Goal: Navigation & Orientation: Find specific page/section

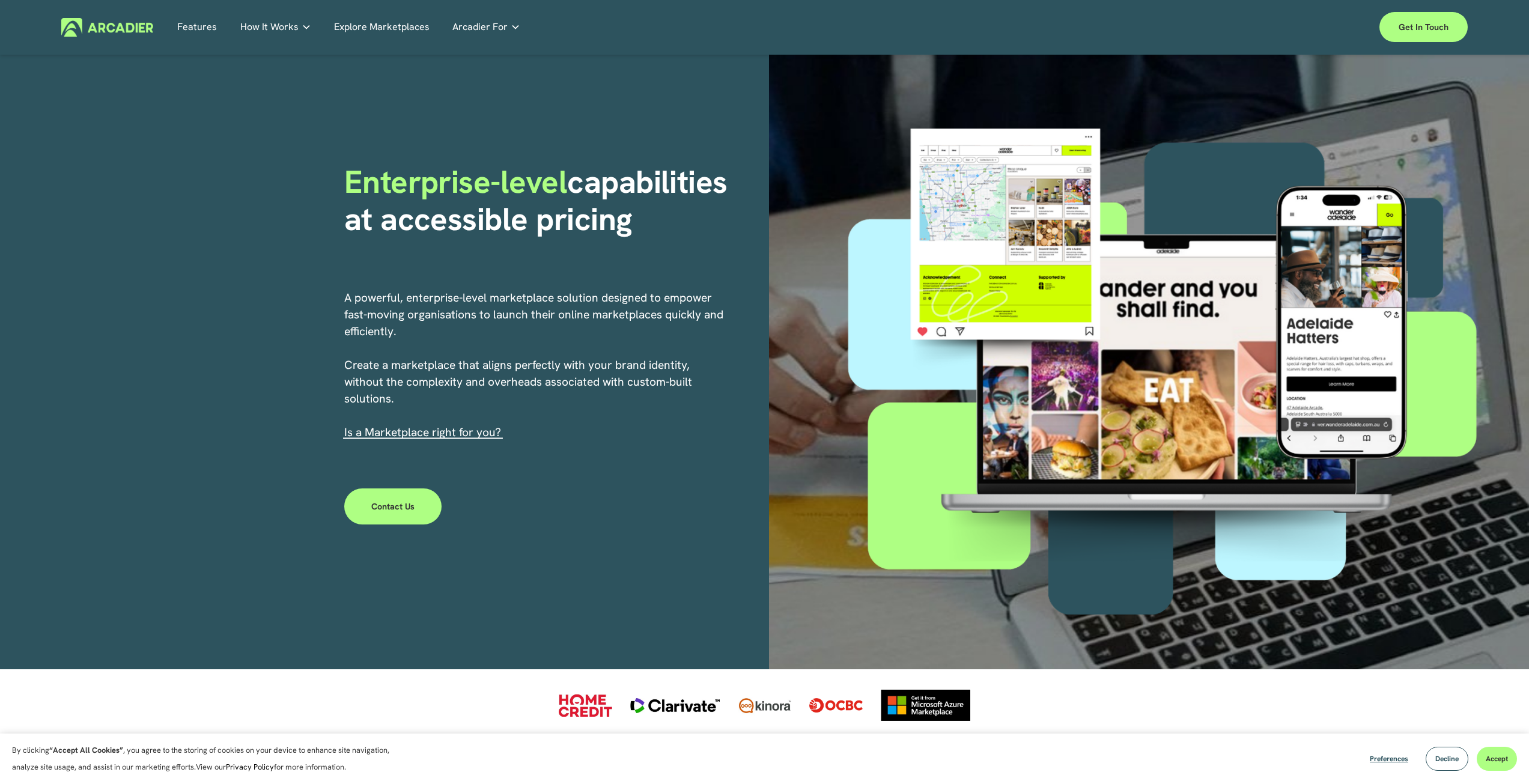
click at [193, 21] on link "Features" at bounding box center [197, 28] width 40 height 19
